Goal: Task Accomplishment & Management: Use online tool/utility

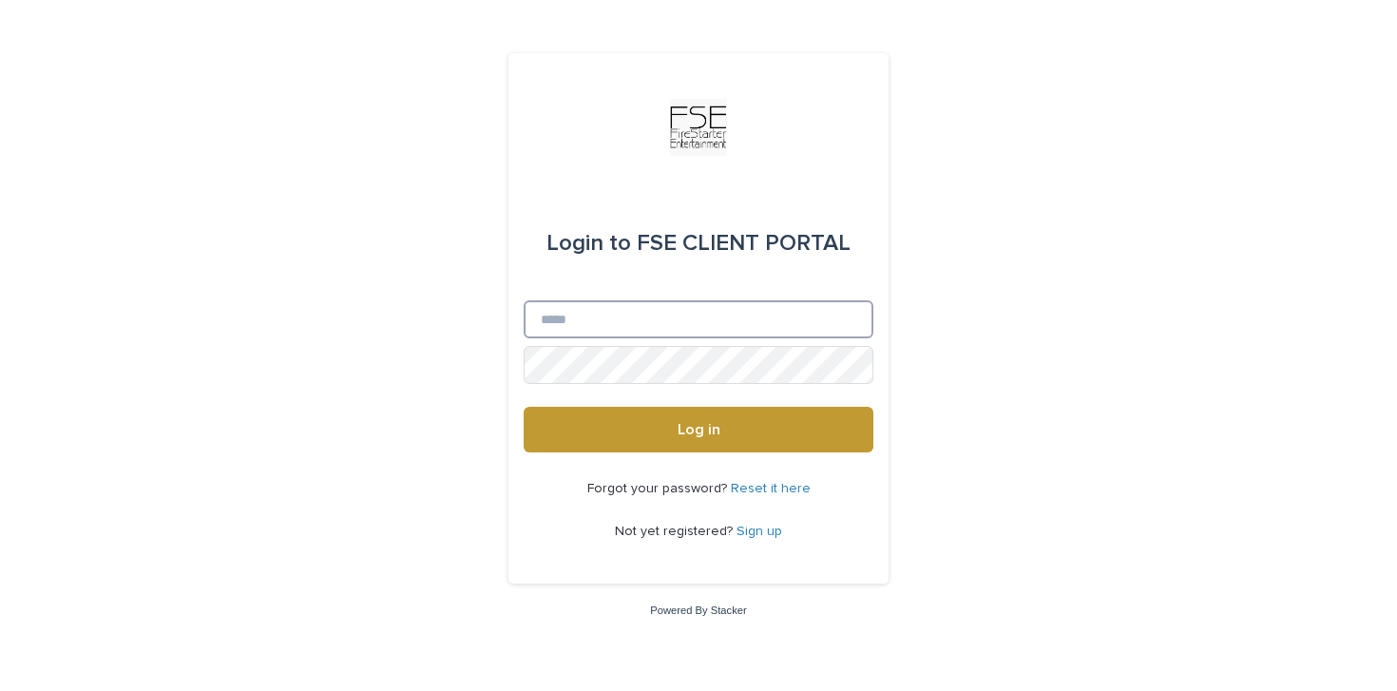
click at [581, 324] on input "Email" at bounding box center [699, 319] width 350 height 38
type input "**********"
click at [524, 407] on button "Log in" at bounding box center [699, 430] width 350 height 46
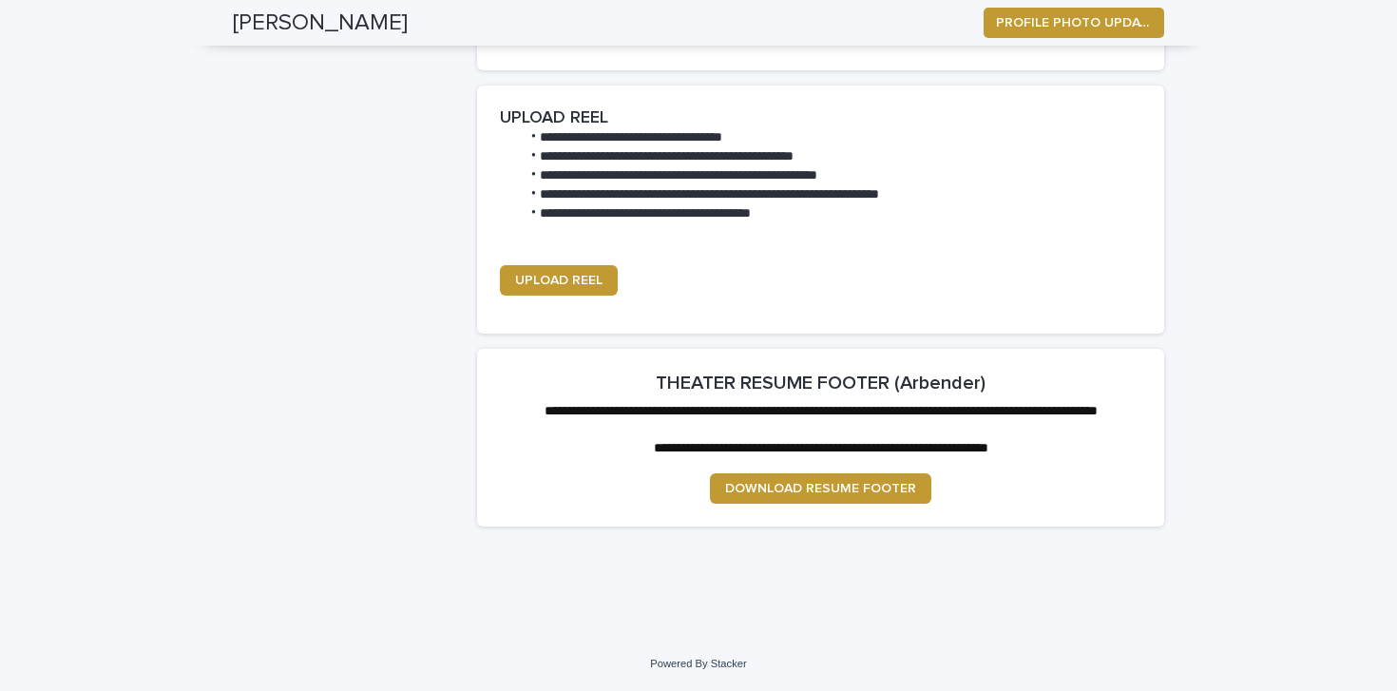
scroll to position [2389, 0]
click at [899, 493] on span "DOWNLOAD RESUME FOOTER" at bounding box center [820, 488] width 191 height 13
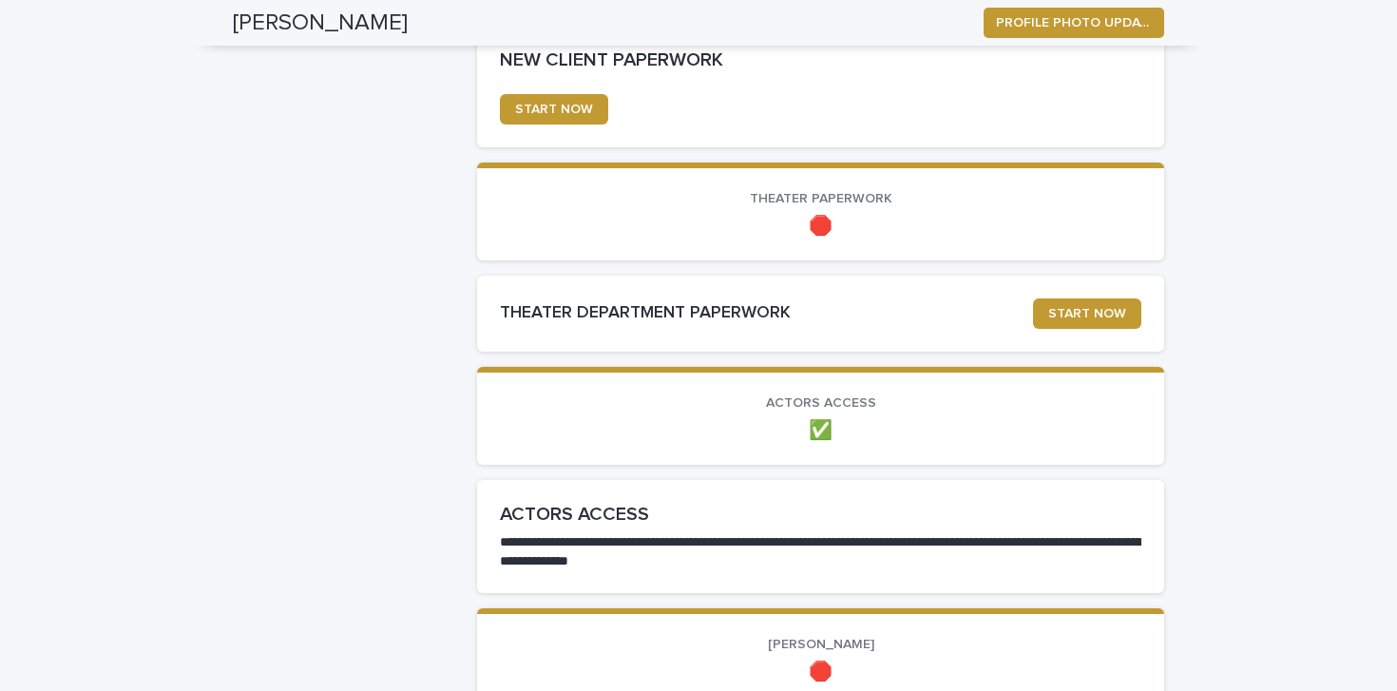
scroll to position [1264, 0]
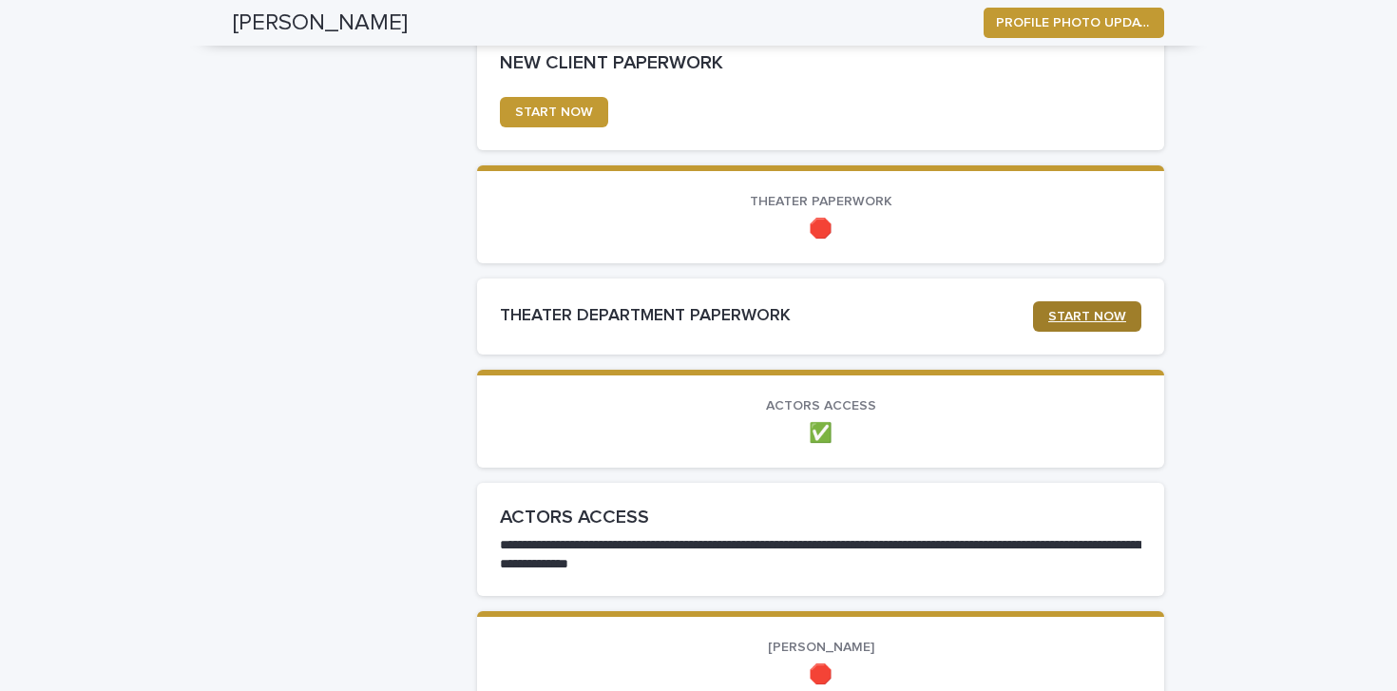
click at [1053, 316] on span "START NOW" at bounding box center [1087, 316] width 78 height 13
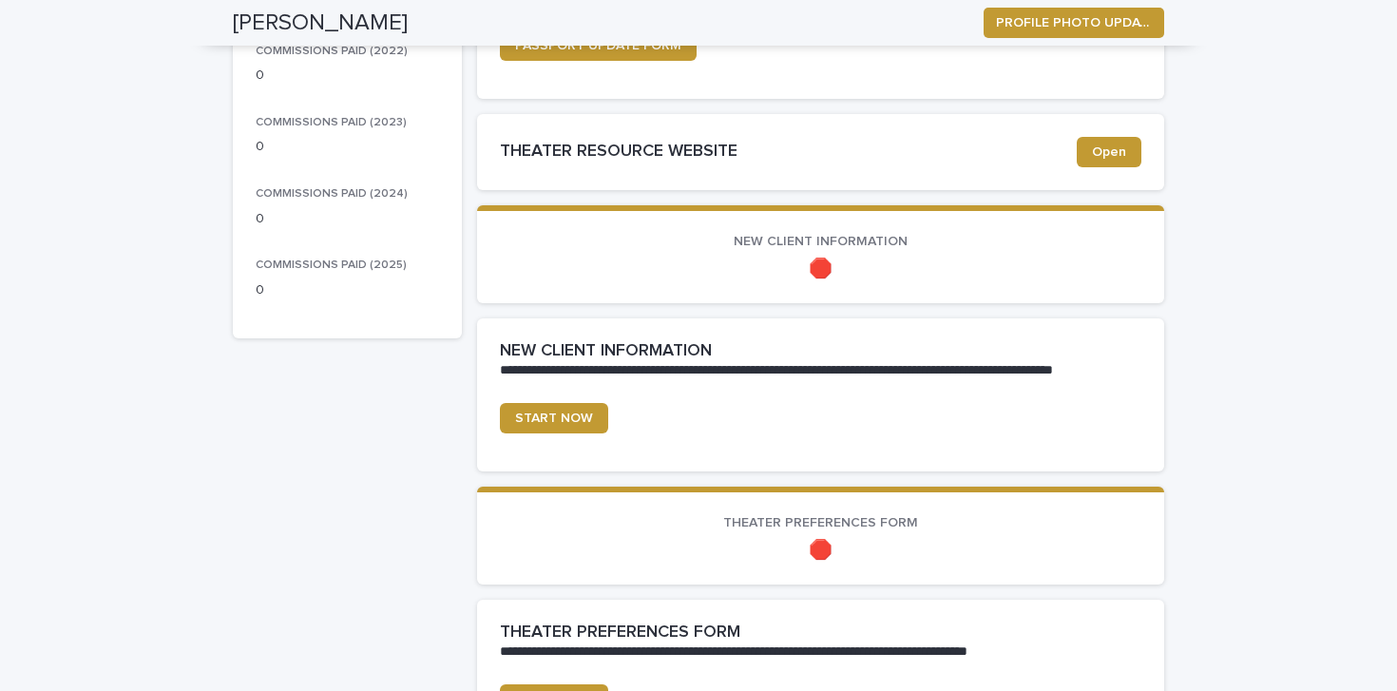
scroll to position [417, 0]
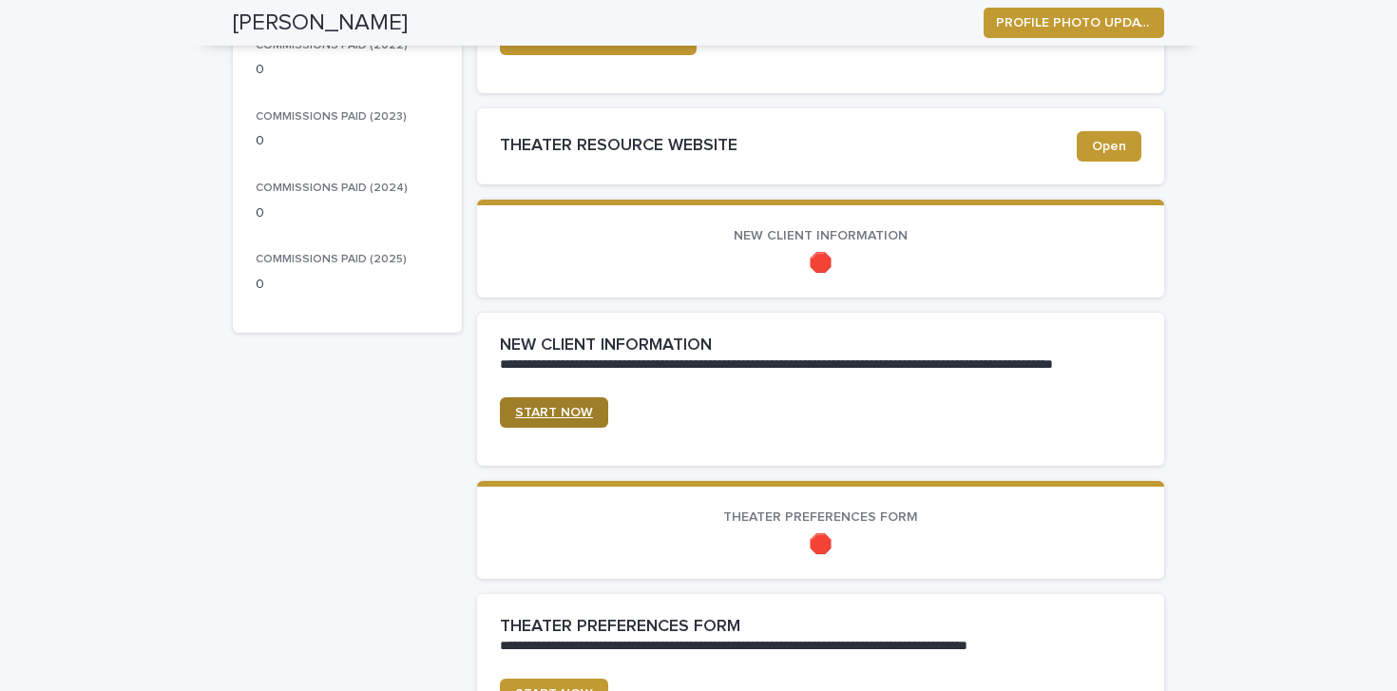
click at [584, 399] on link "START NOW" at bounding box center [554, 412] width 108 height 30
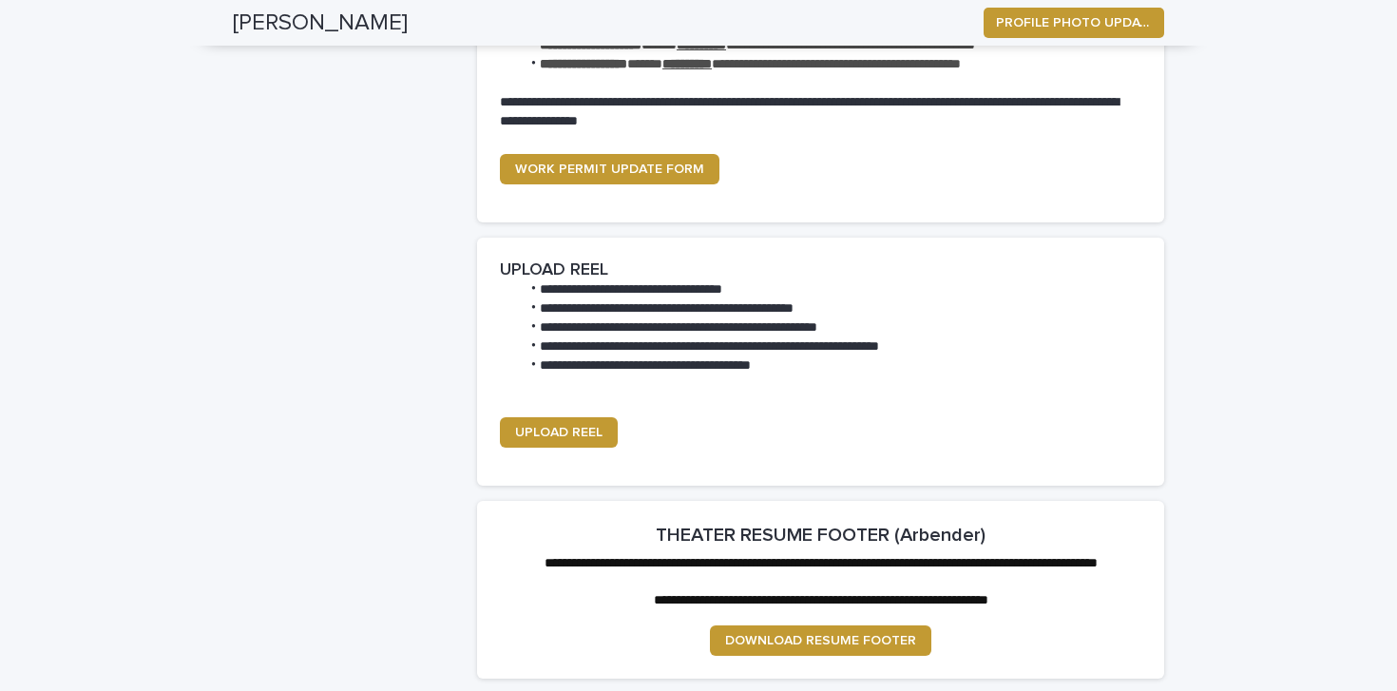
scroll to position [2389, 0]
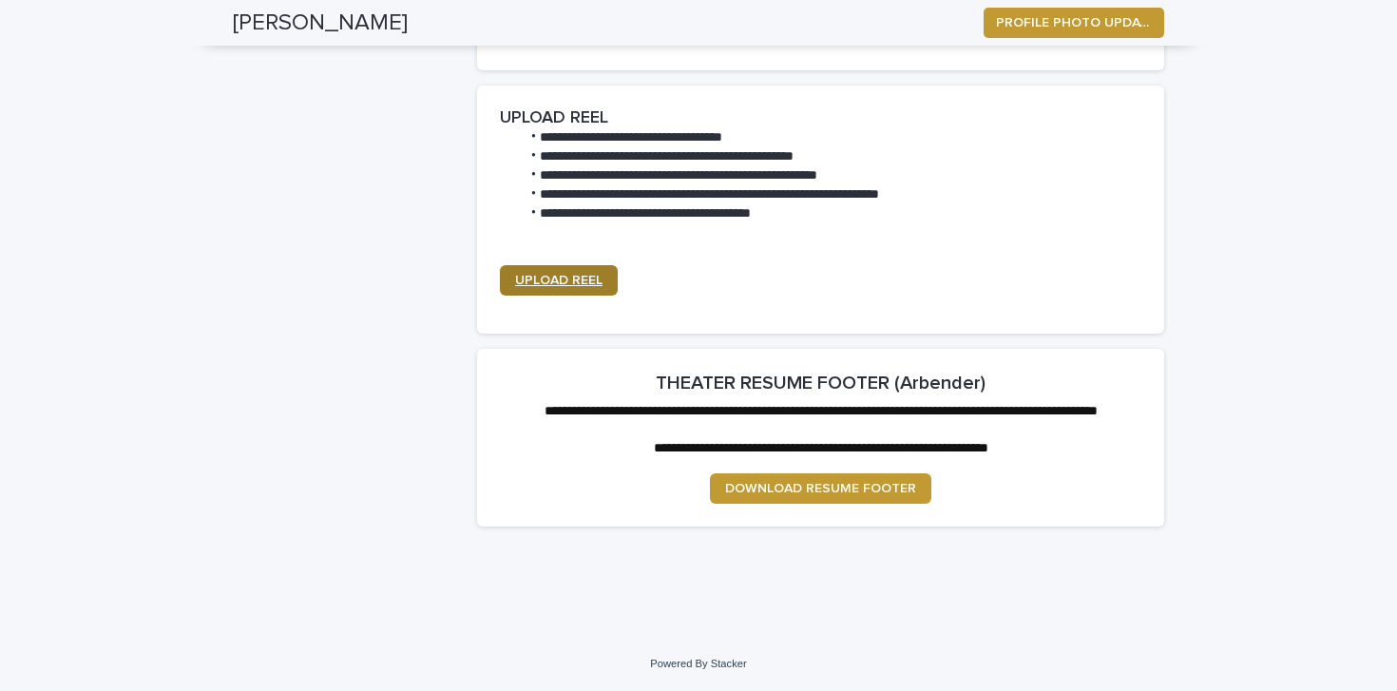
click at [566, 274] on link "UPLOAD REEL" at bounding box center [559, 280] width 118 height 30
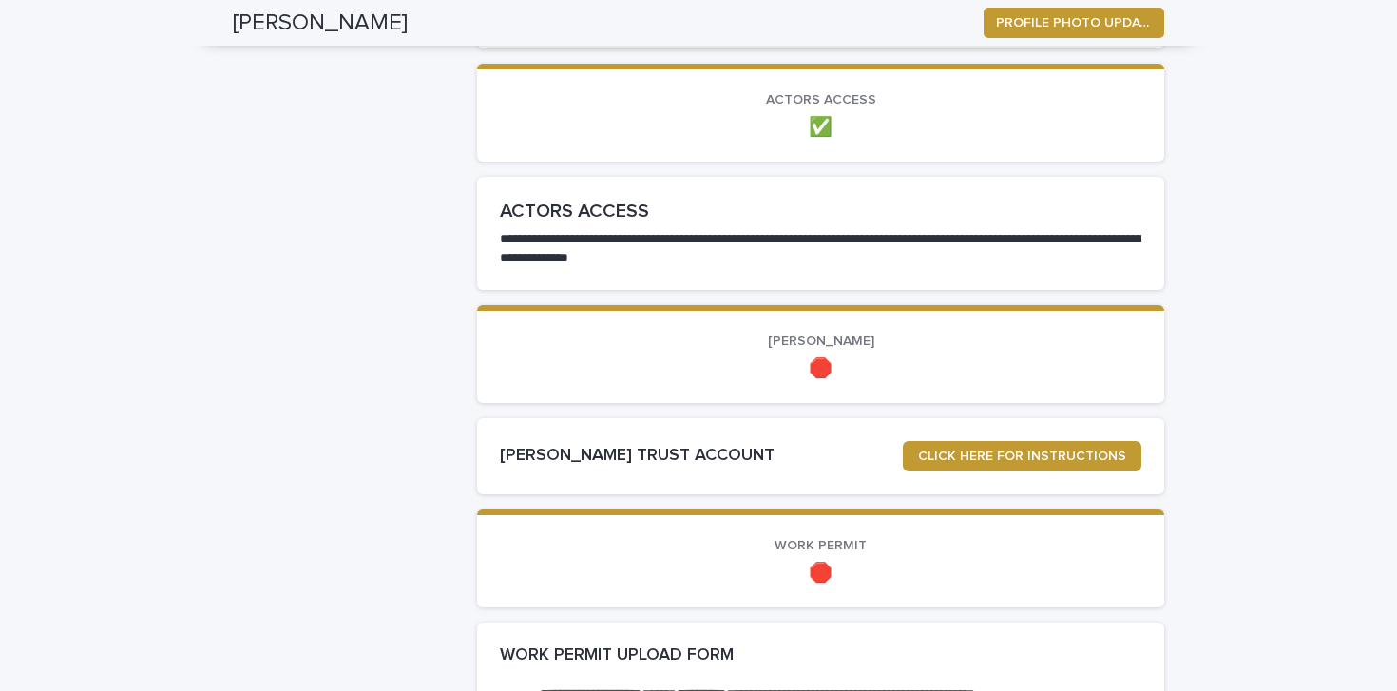
scroll to position [1393, 0]
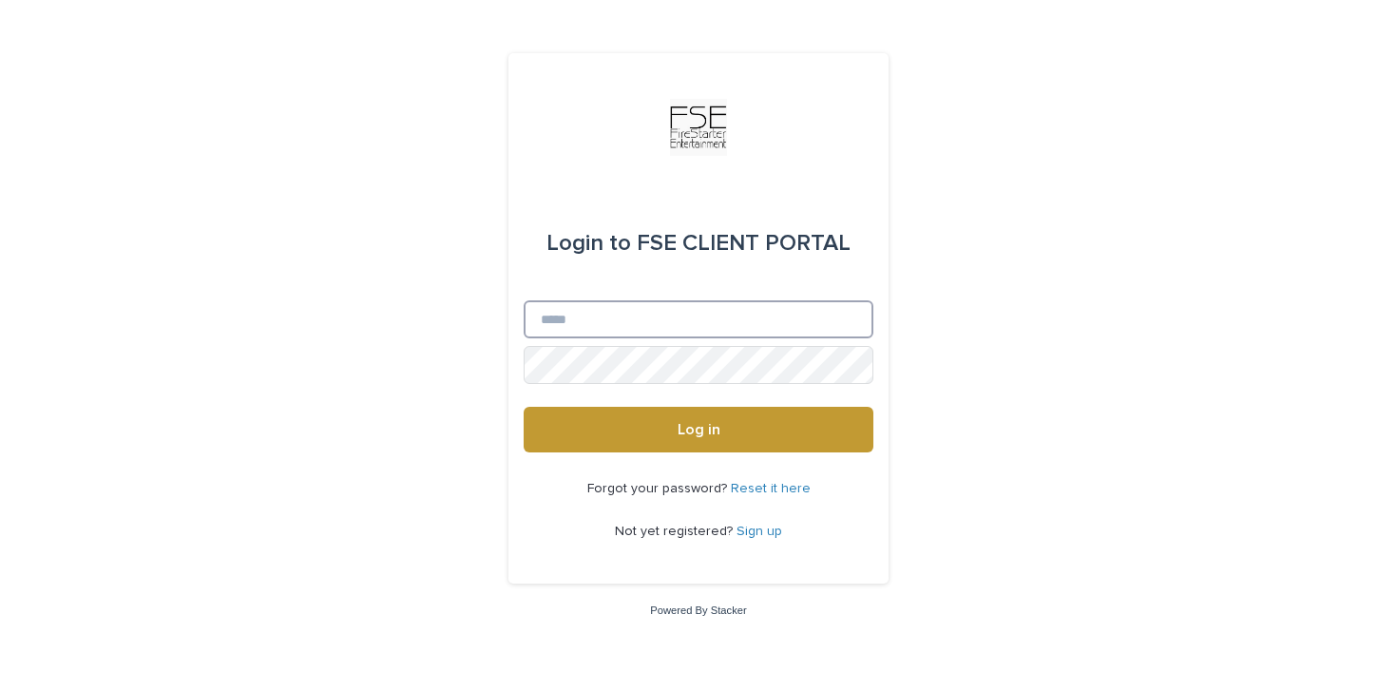
click at [641, 317] on input "Email" at bounding box center [699, 319] width 350 height 38
type input "**********"
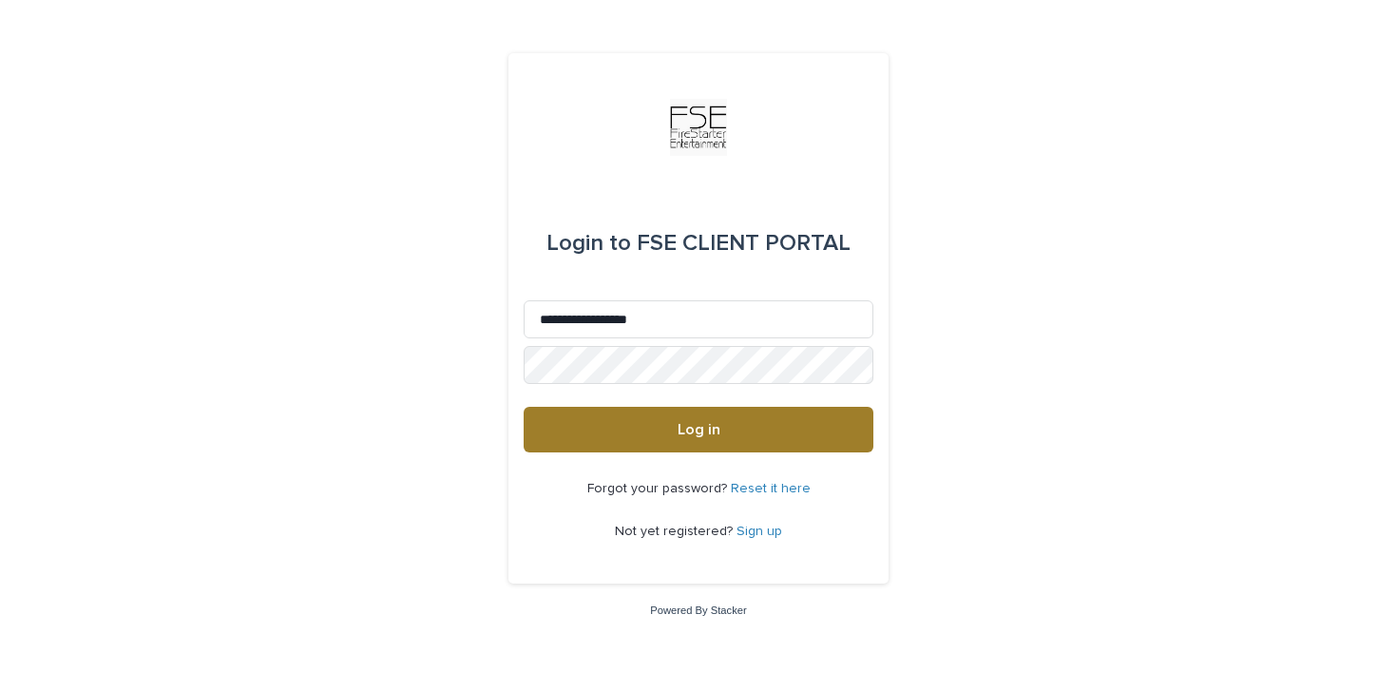
click at [666, 434] on button "Log in" at bounding box center [699, 430] width 350 height 46
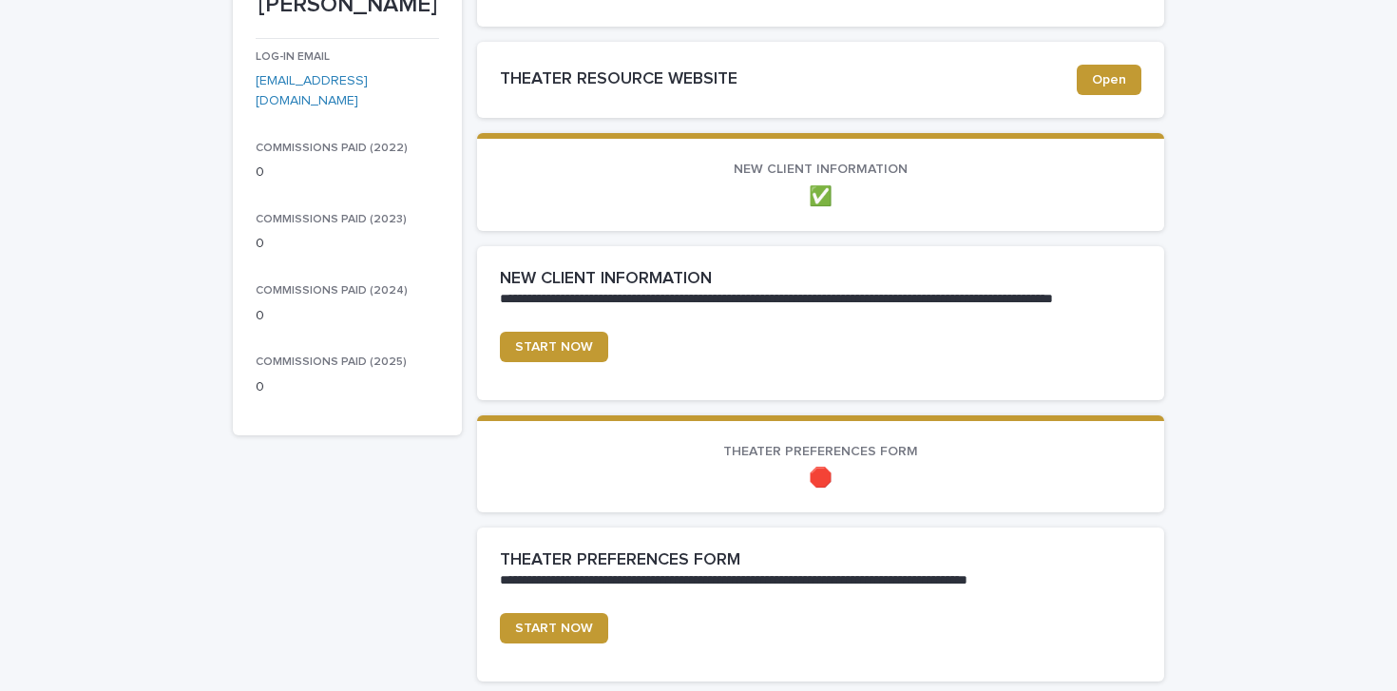
scroll to position [406, 0]
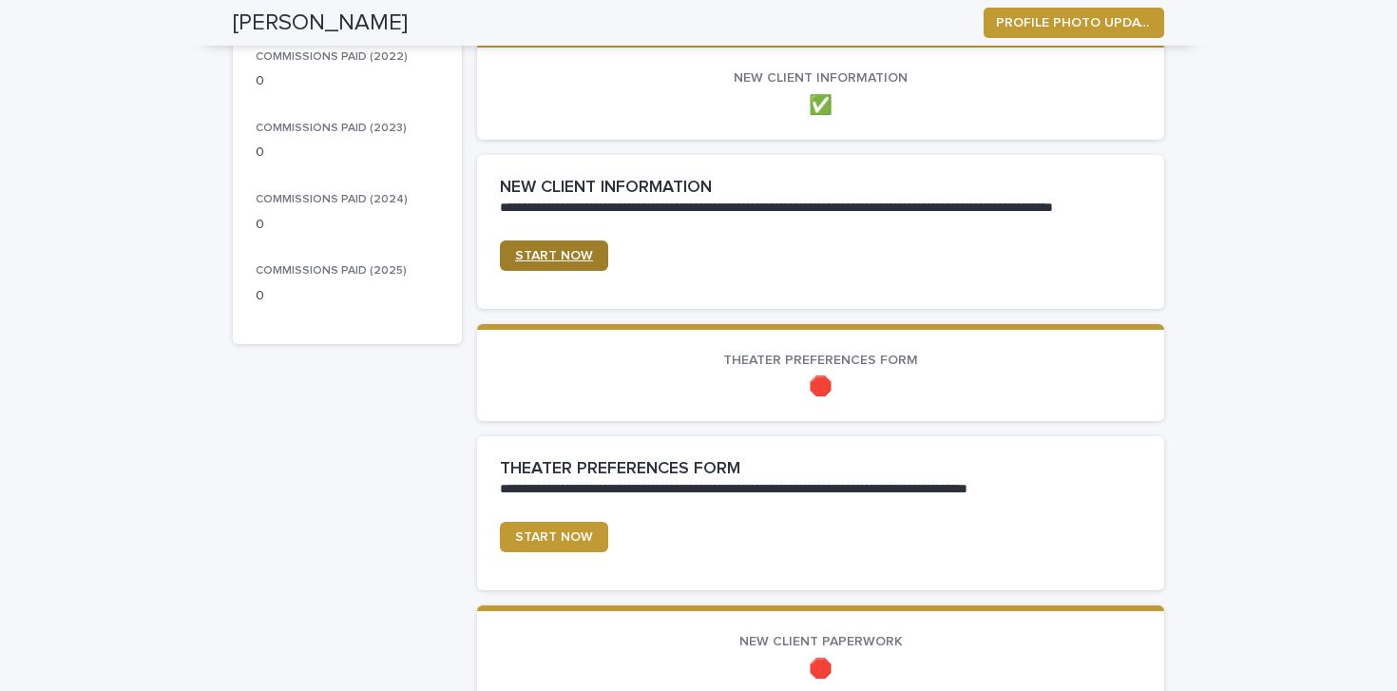
click at [562, 247] on link "START NOW" at bounding box center [554, 255] width 108 height 30
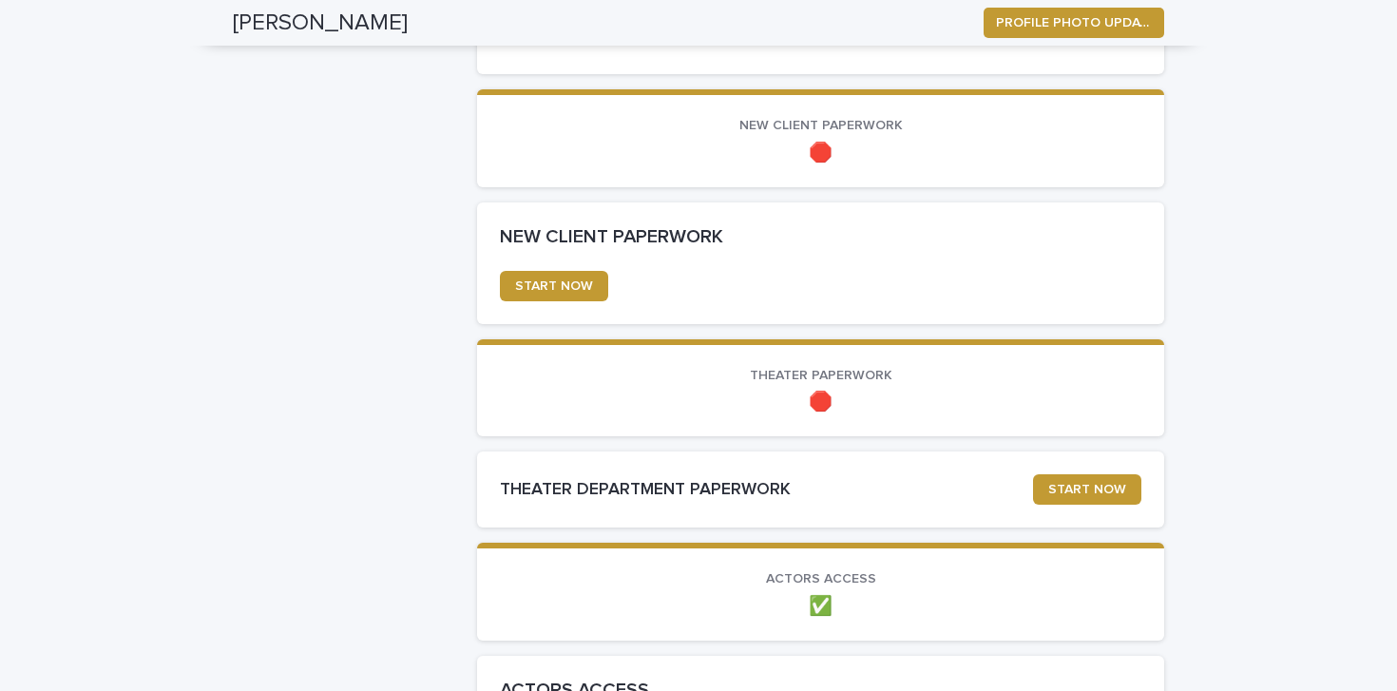
scroll to position [931, 0]
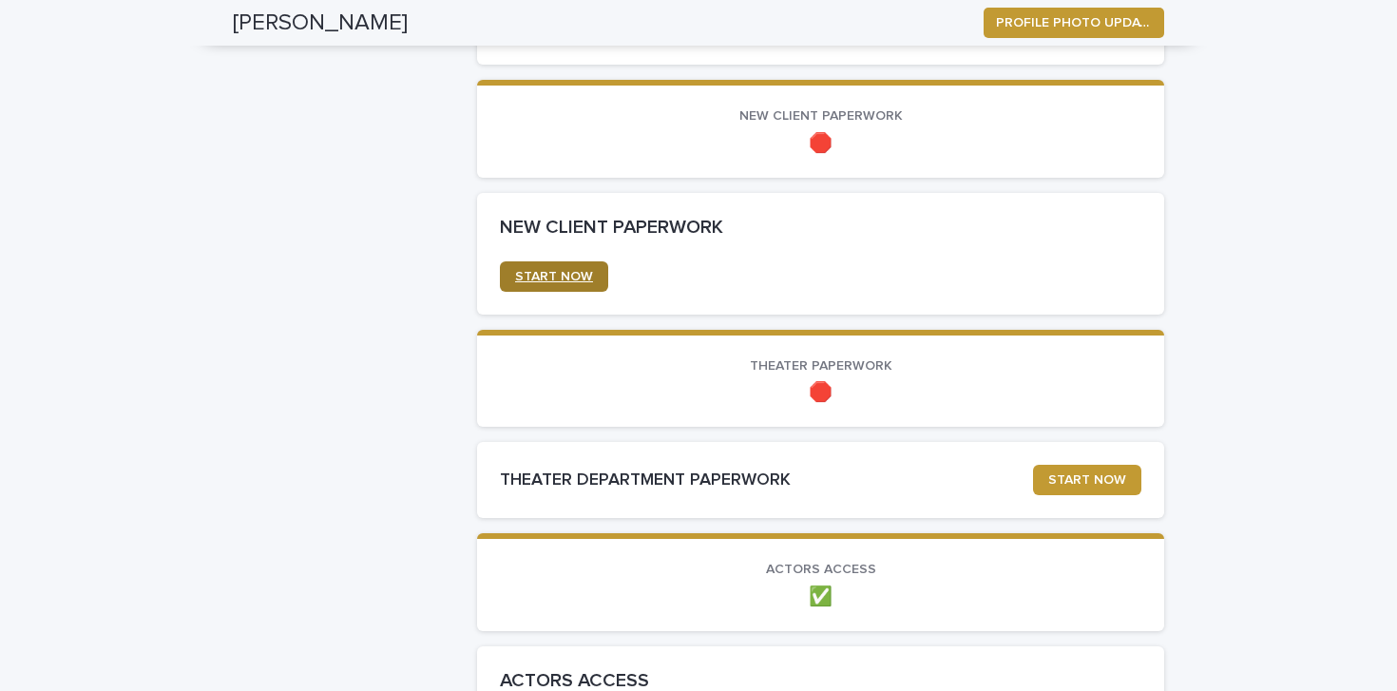
click at [546, 287] on link "START NOW" at bounding box center [554, 276] width 108 height 30
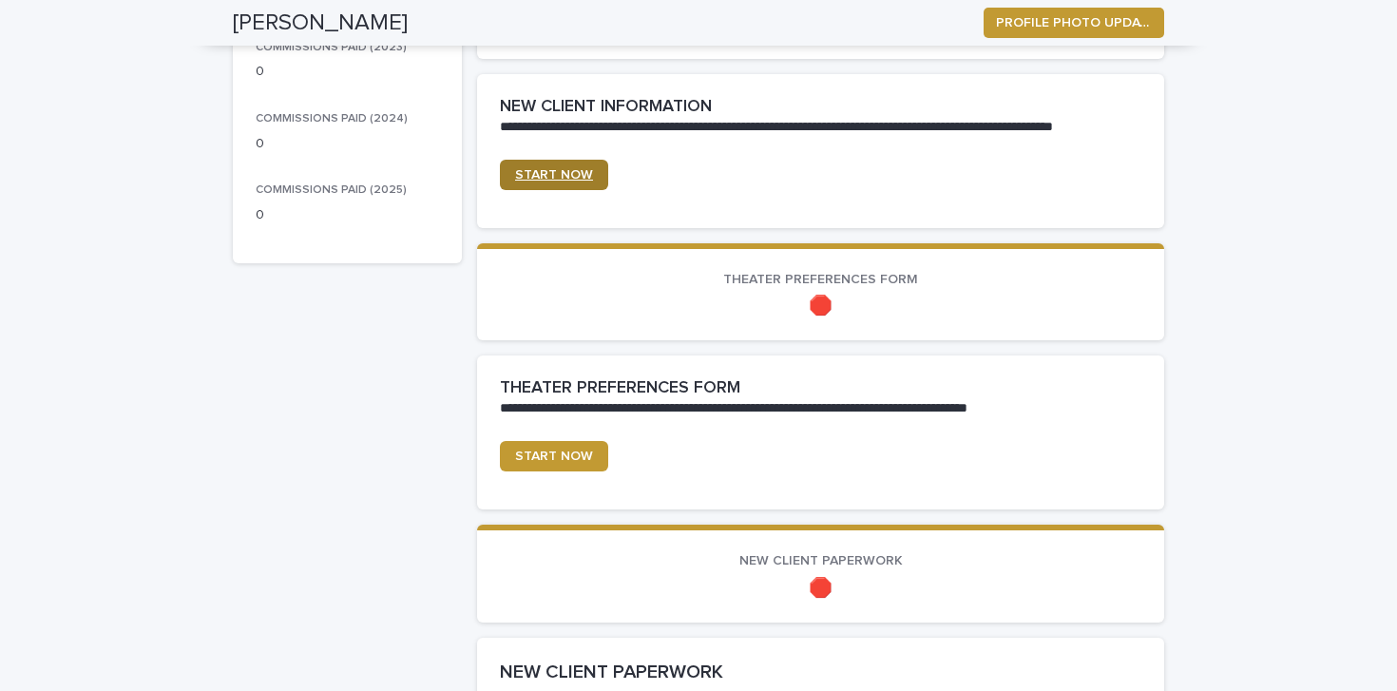
scroll to position [674, 0]
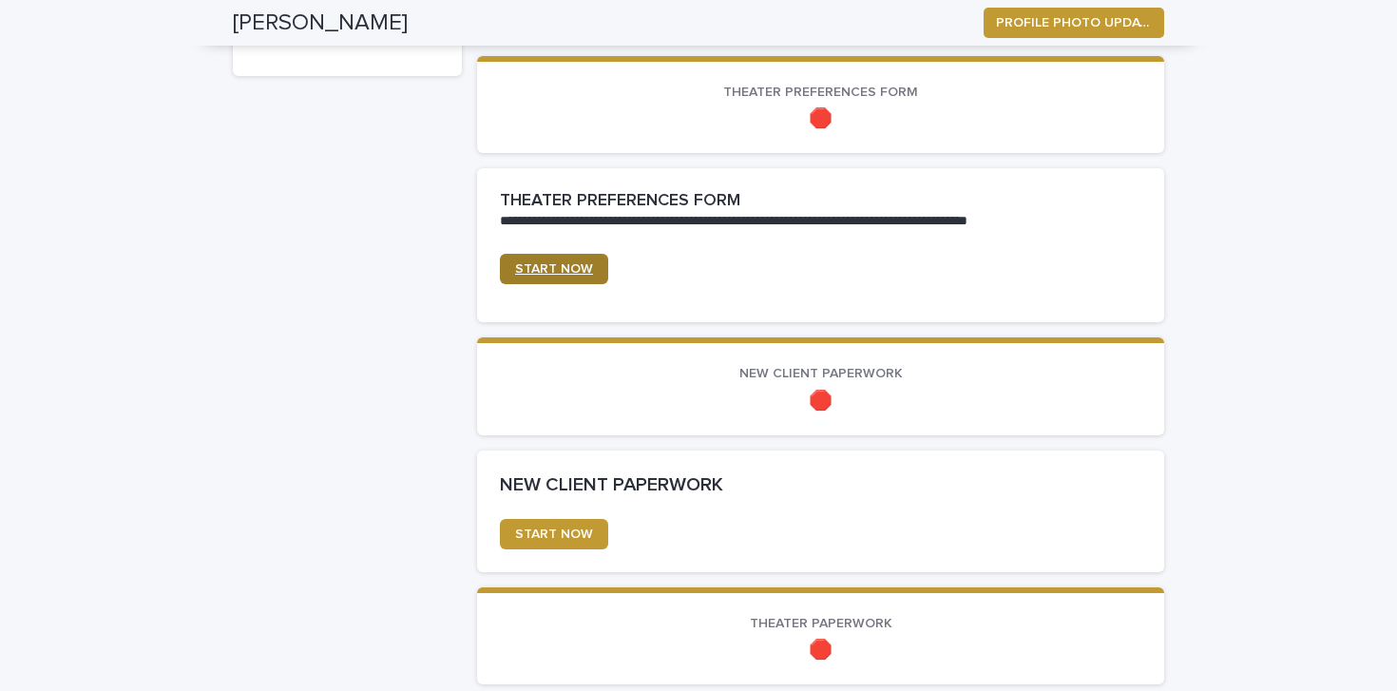
click at [556, 272] on span "START NOW" at bounding box center [554, 268] width 78 height 13
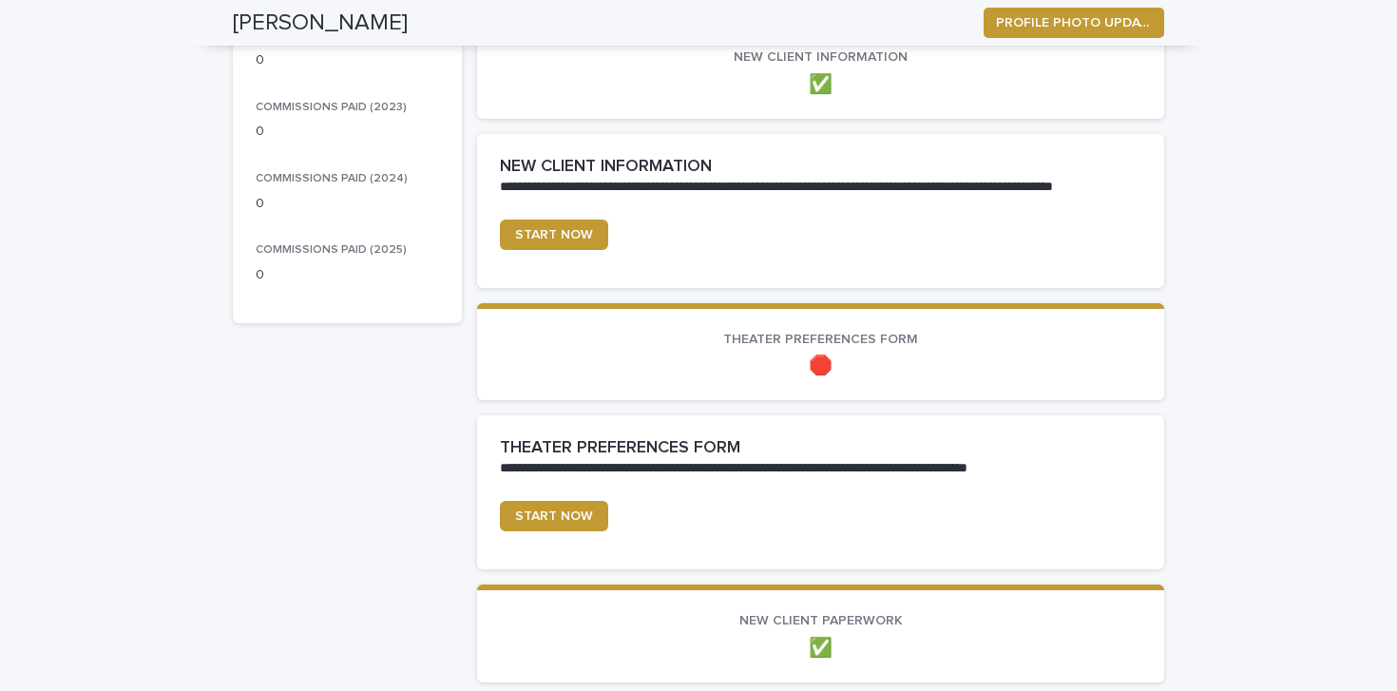
scroll to position [0, 0]
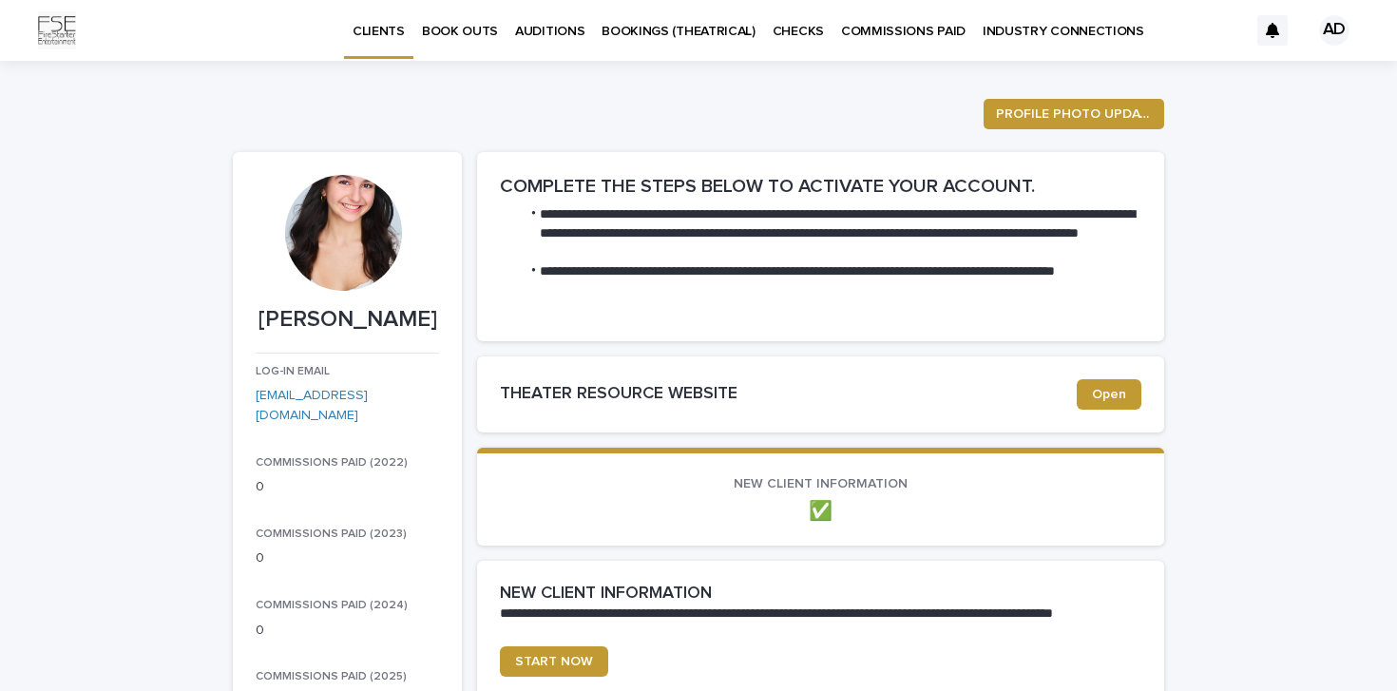
click at [495, 34] on div "BOOK OUTS" at bounding box center [459, 20] width 93 height 40
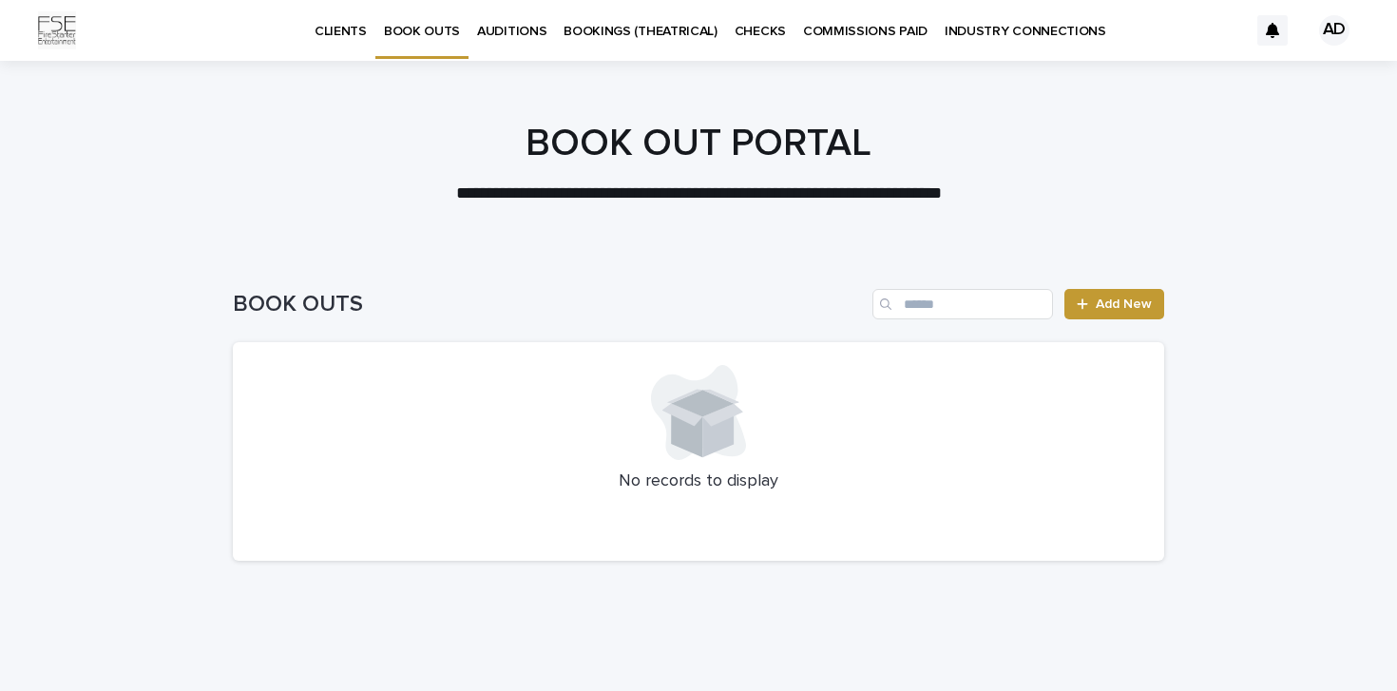
click at [525, 30] on p "AUDITIONS" at bounding box center [511, 20] width 69 height 40
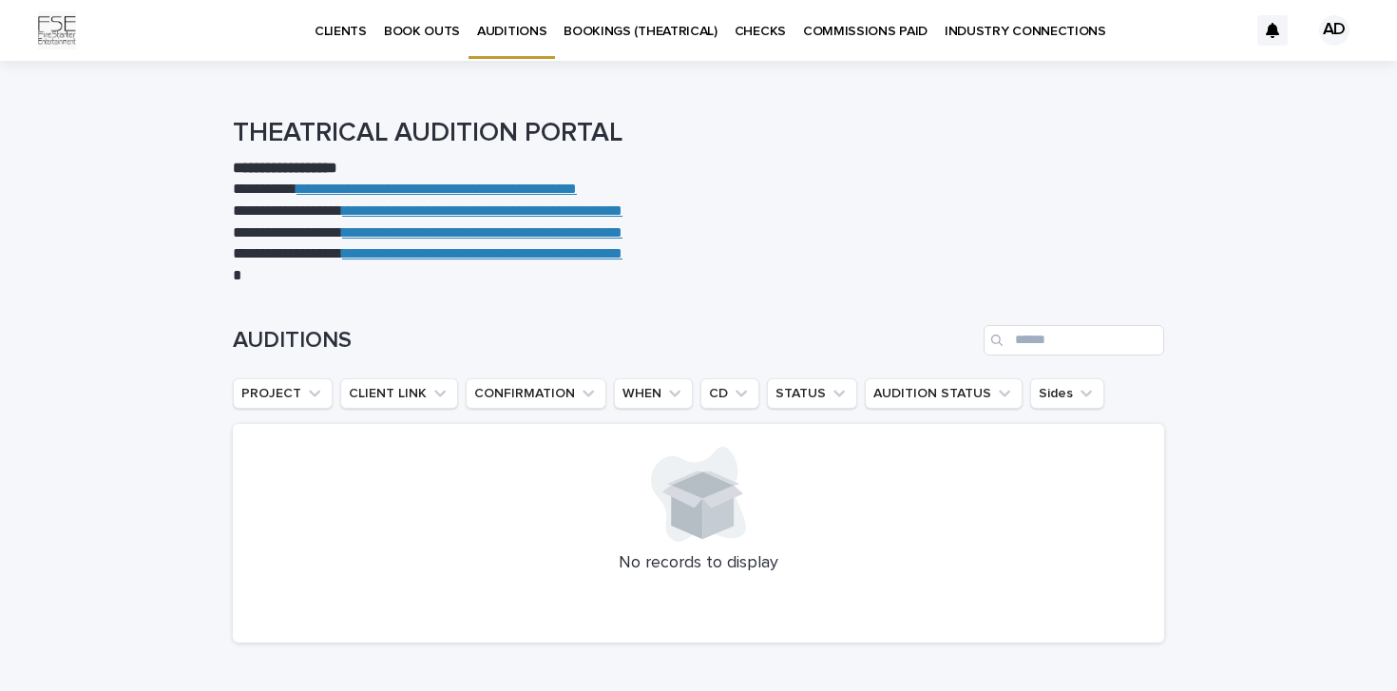
click at [555, 30] on div "BOOKINGS (THEATRICAL)" at bounding box center [640, 20] width 171 height 40
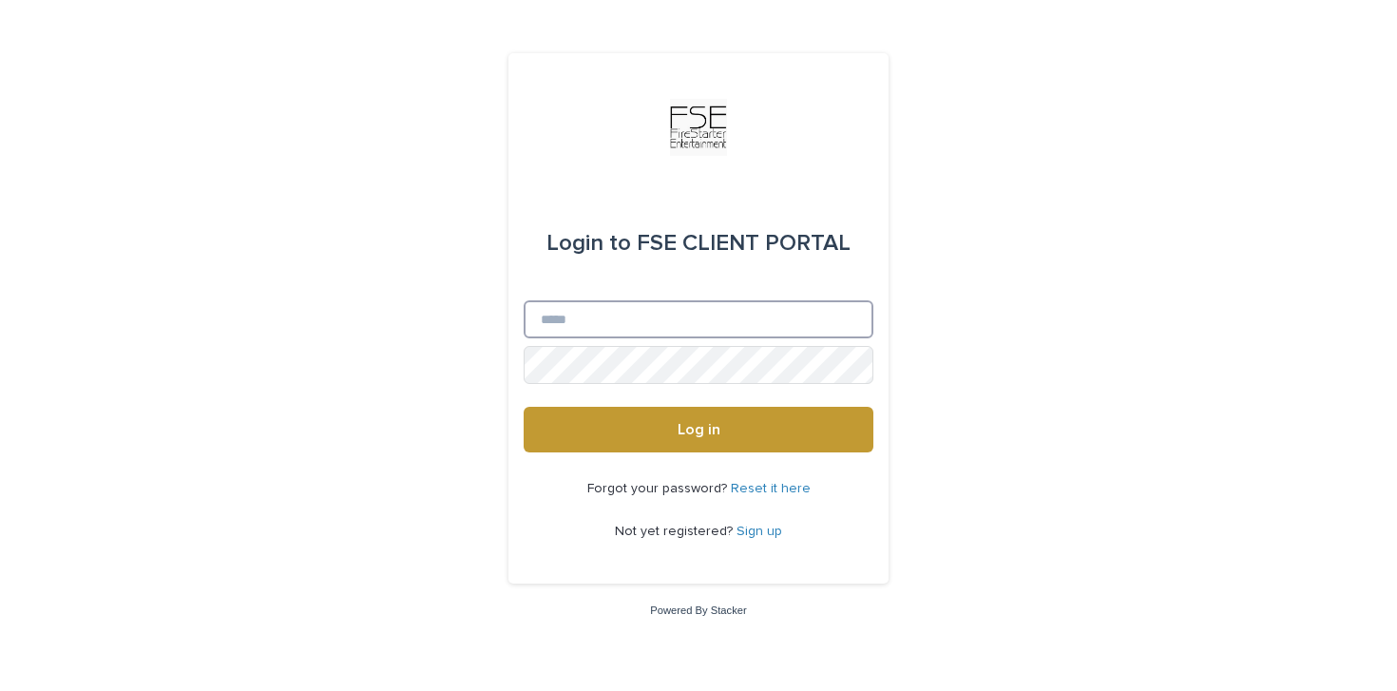
click at [551, 327] on input "Email" at bounding box center [699, 319] width 350 height 38
type input "**********"
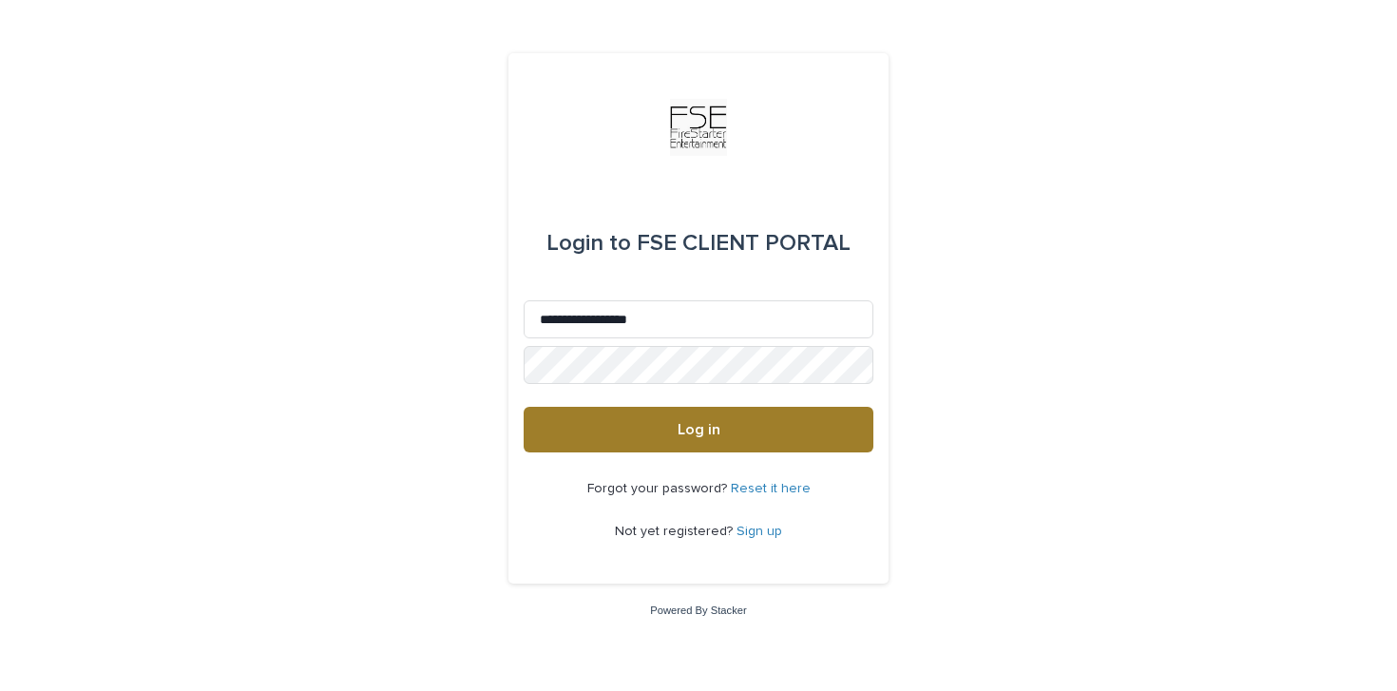
click at [661, 443] on button "Log in" at bounding box center [699, 430] width 350 height 46
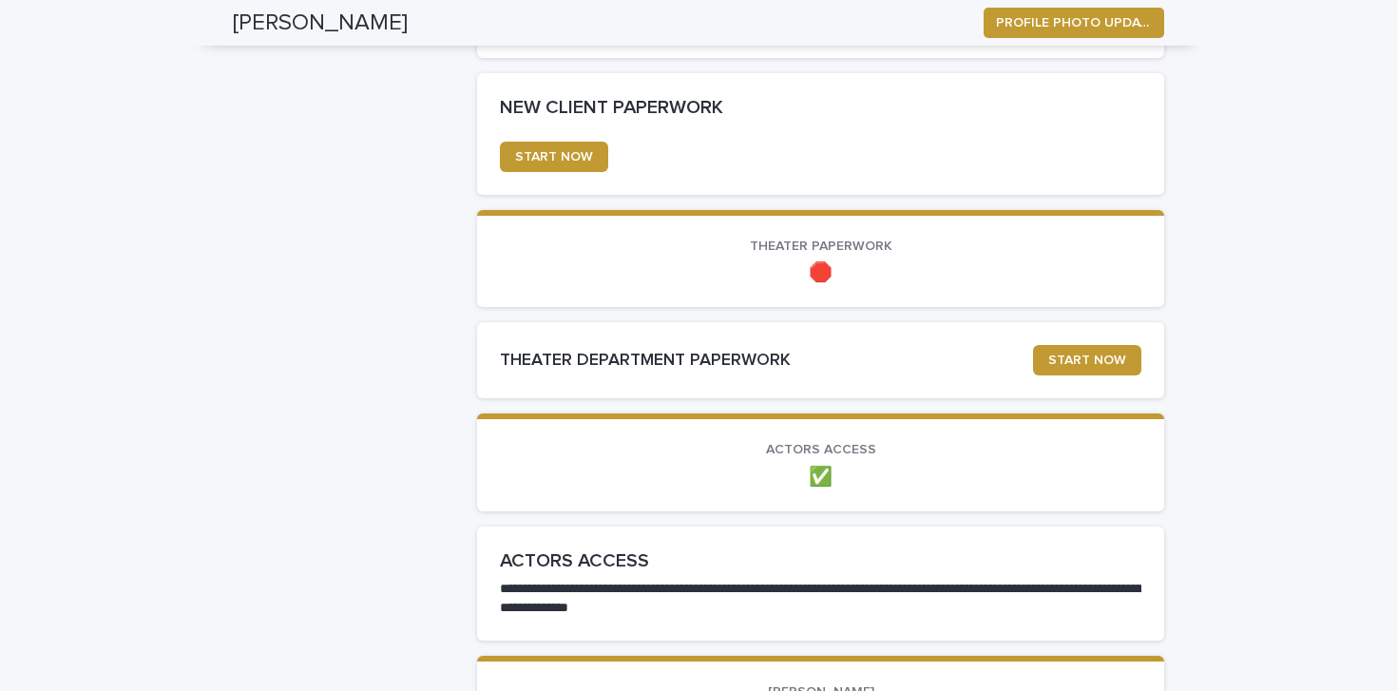
scroll to position [1031, 0]
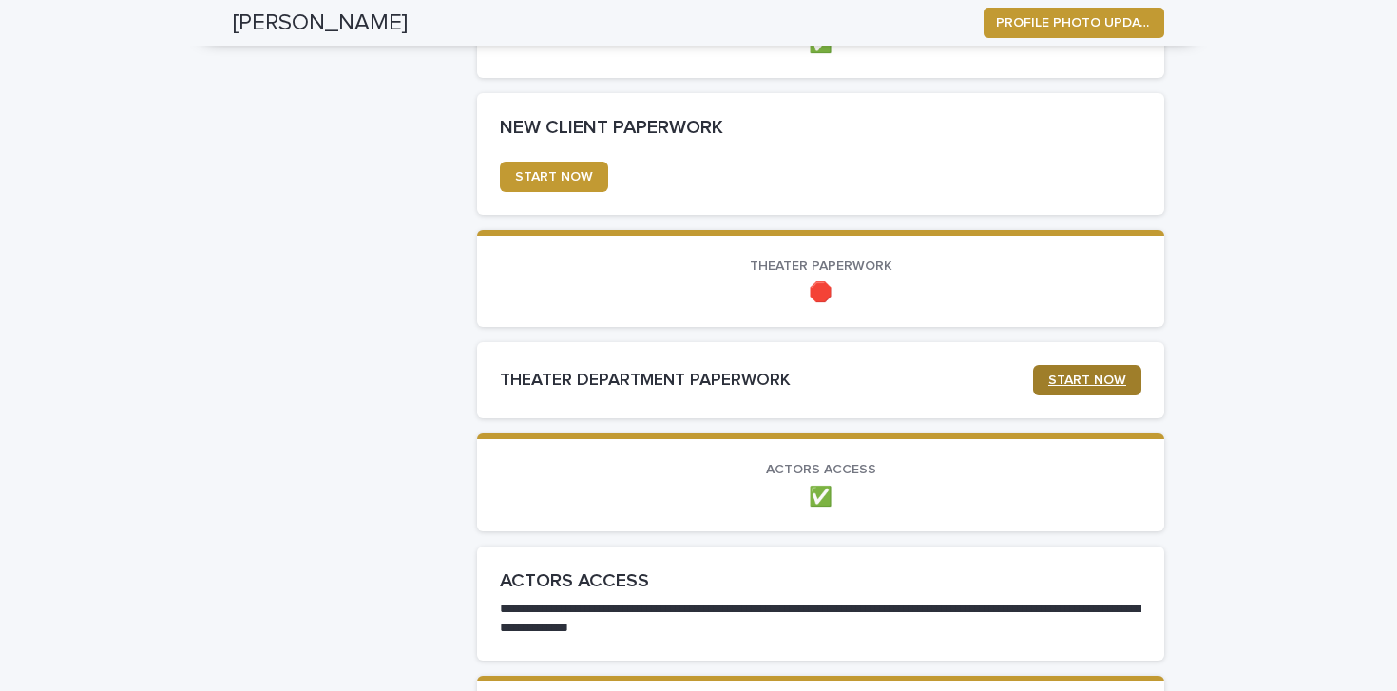
click at [1078, 383] on span "START NOW" at bounding box center [1087, 380] width 78 height 13
